Goal: Task Accomplishment & Management: Use online tool/utility

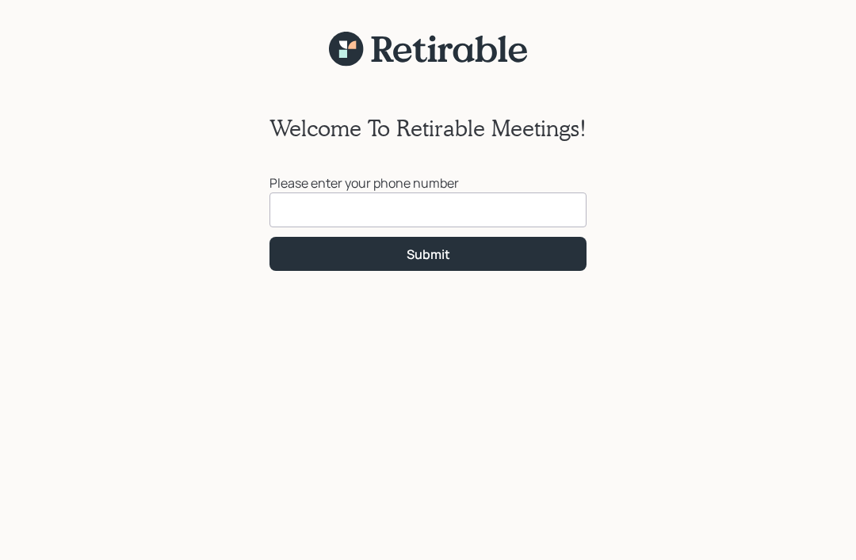
click at [312, 210] on input at bounding box center [428, 210] width 317 height 35
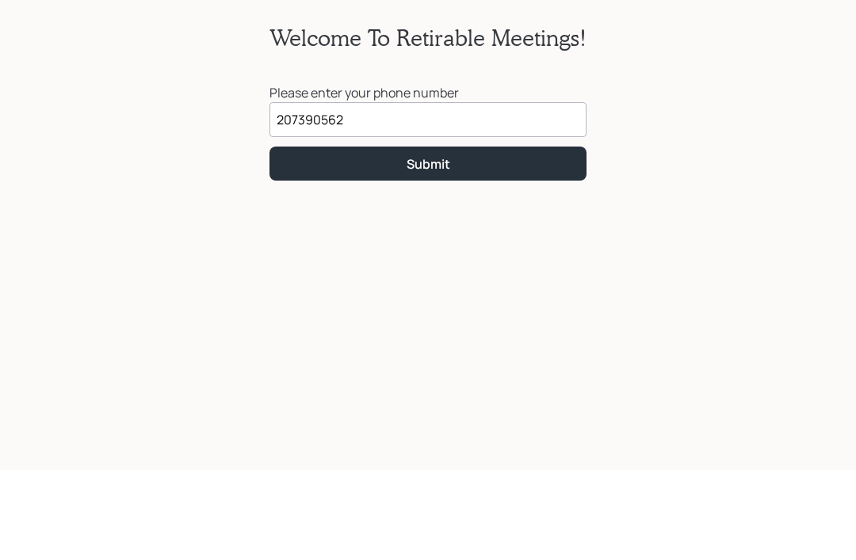
type input "[PHONE_NUMBER]"
click at [445, 246] on div "Submit" at bounding box center [429, 254] width 44 height 17
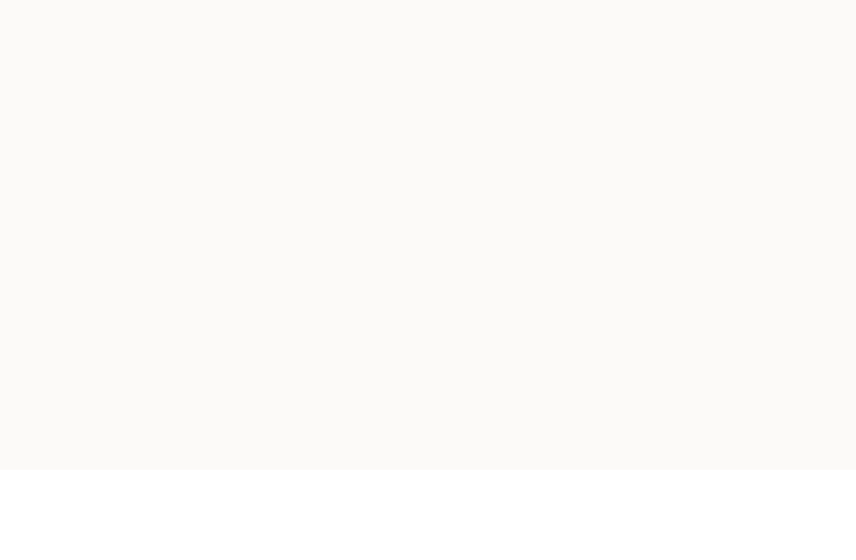
scroll to position [71, 0]
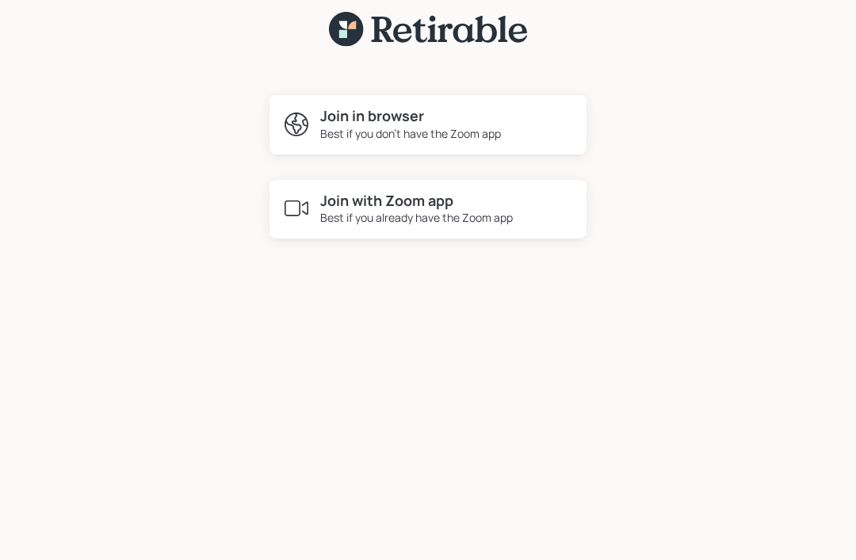
click at [513, 209] on div "Best if you already have the Zoom app" at bounding box center [416, 217] width 193 height 17
